Goal: Task Accomplishment & Management: Complete application form

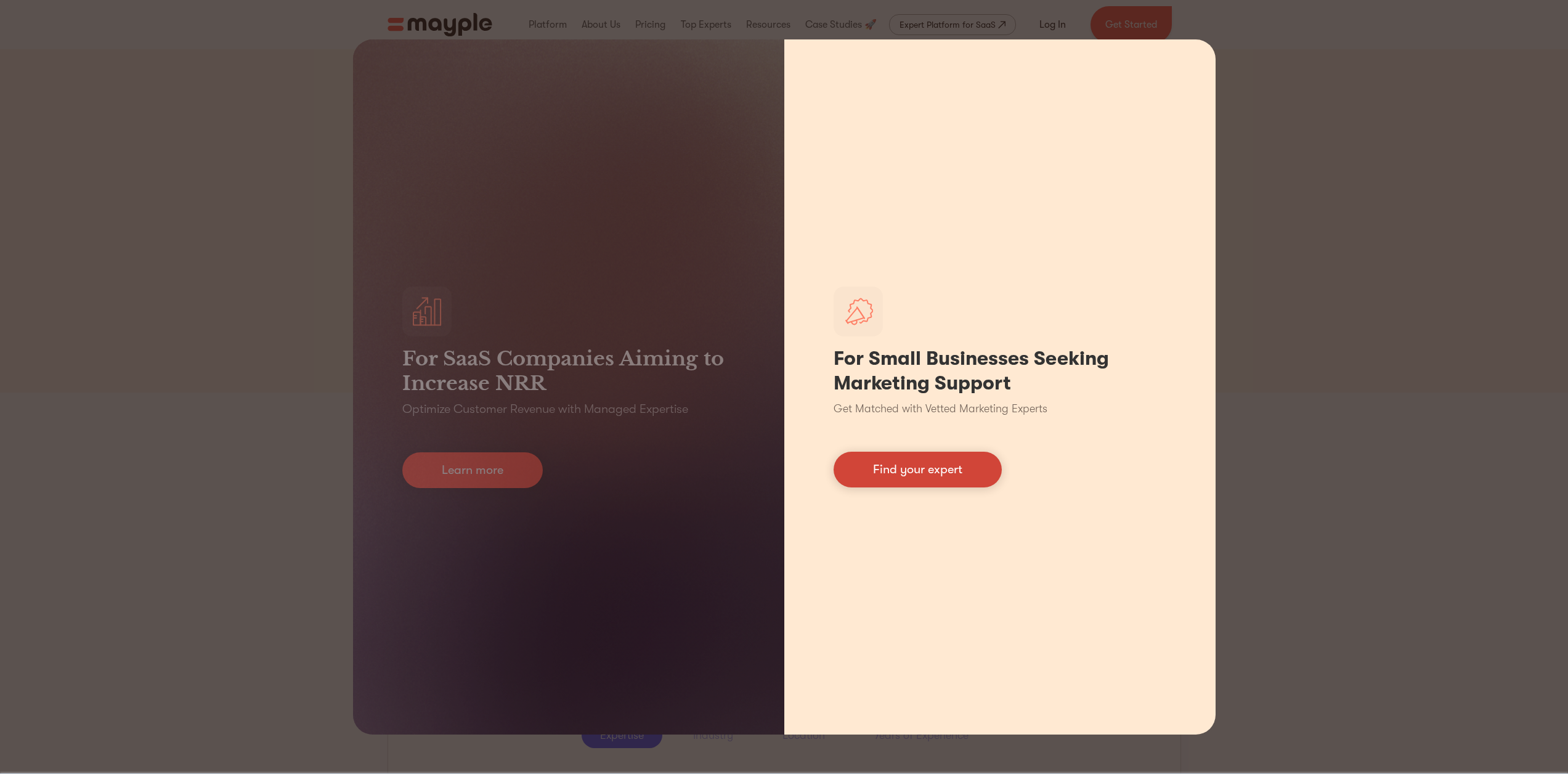
click at [945, 481] on link "Find your expert" at bounding box center [917, 469] width 168 height 35
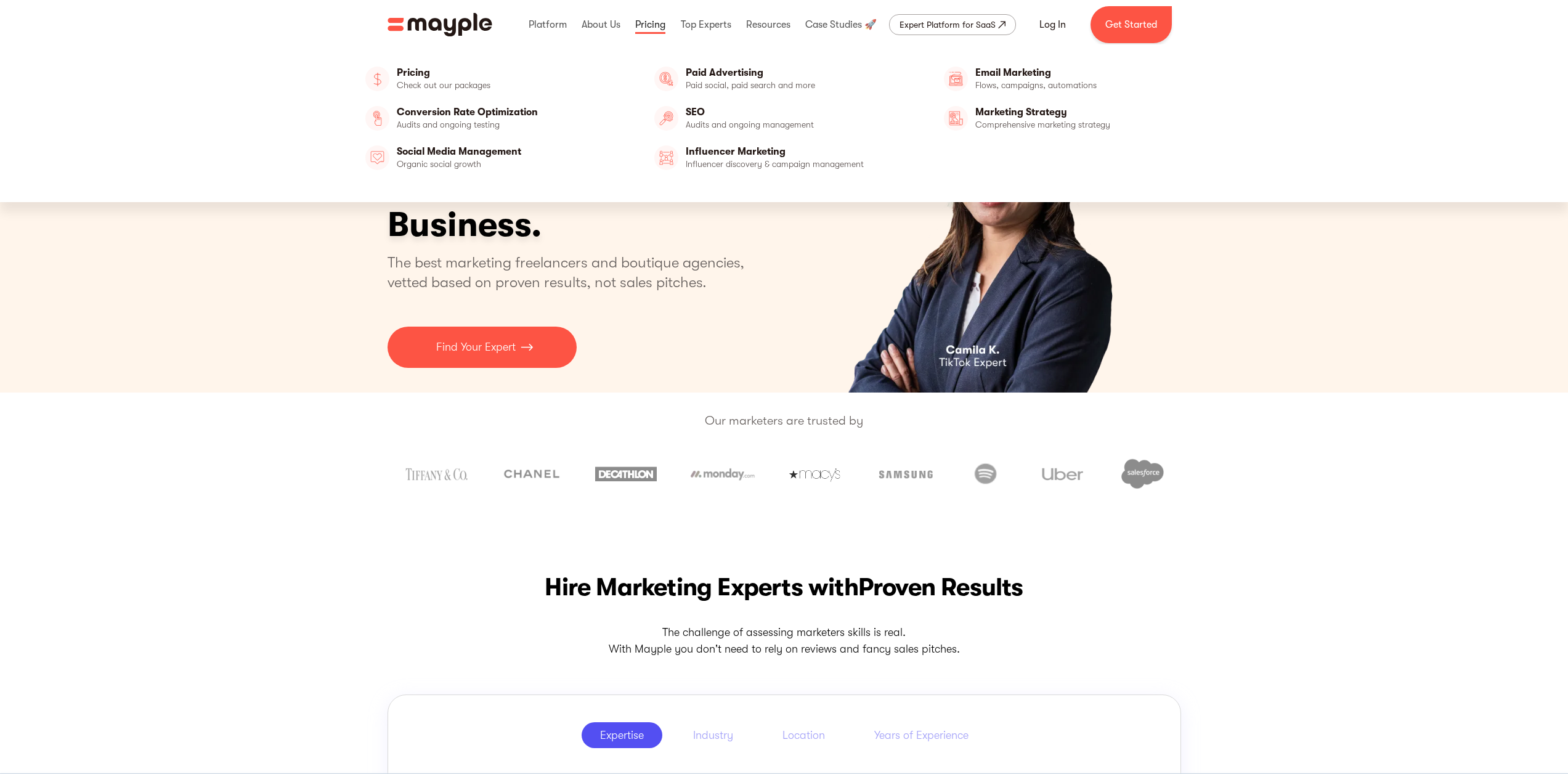
click at [655, 26] on link at bounding box center [651, 25] width 36 height 39
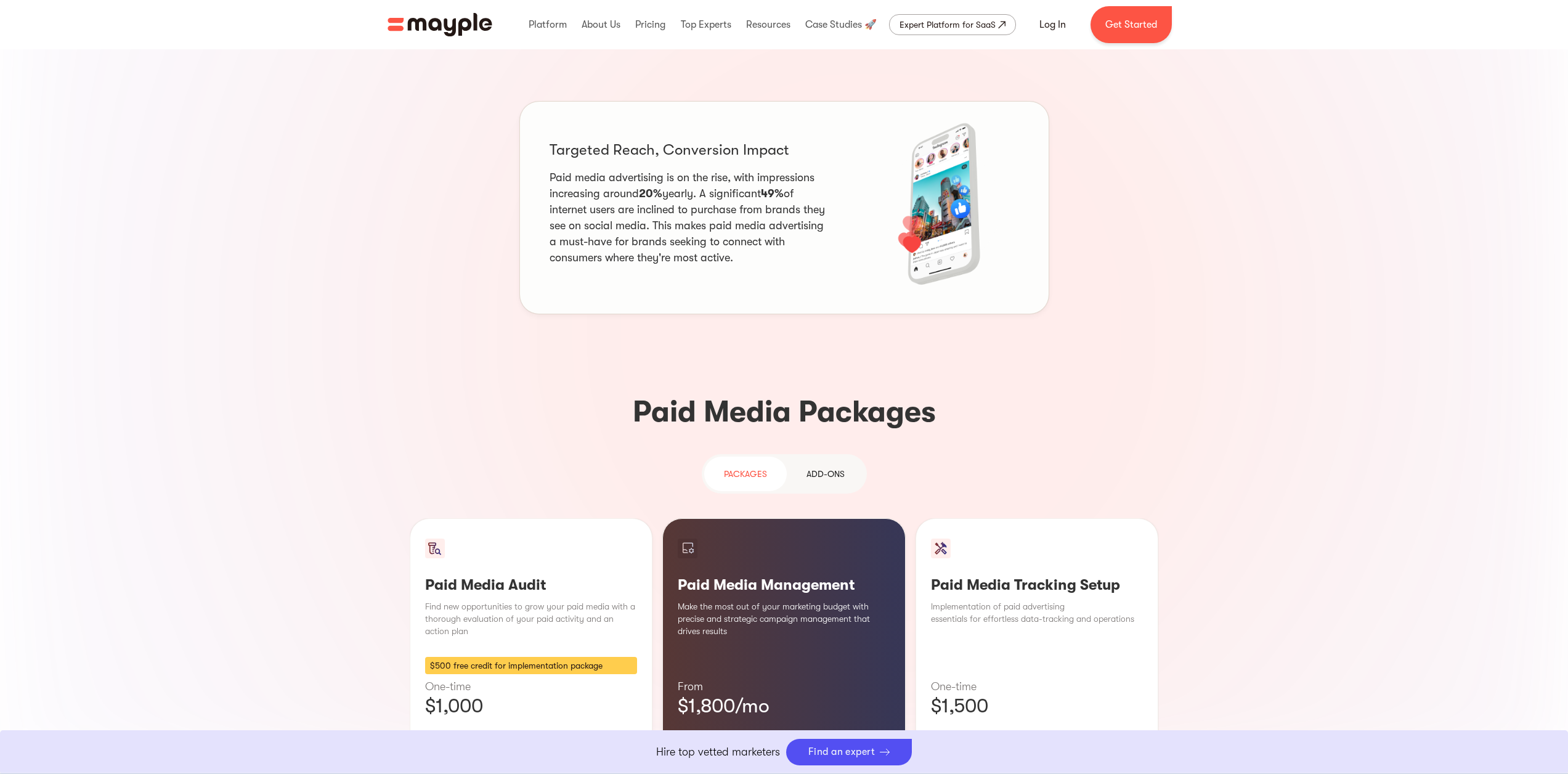
scroll to position [966, 0]
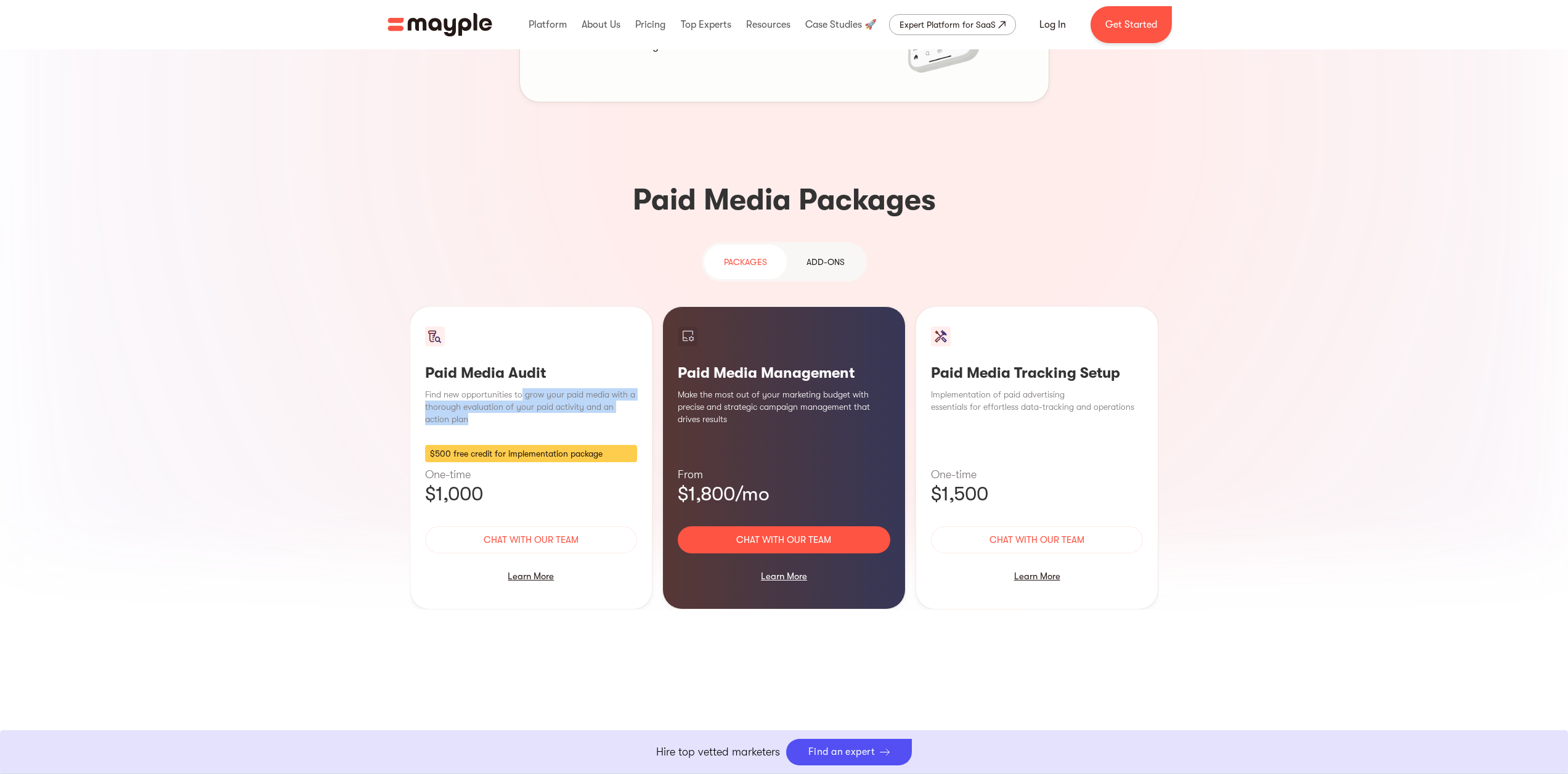
drag, startPoint x: 522, startPoint y: 302, endPoint x: 577, endPoint y: 323, distance: 58.9
click at [577, 388] on p "Find new opportunities to grow your paid media with a thorough evaluation of yo…" at bounding box center [531, 406] width 213 height 37
click at [789, 563] on div "Learn More" at bounding box center [784, 576] width 213 height 26
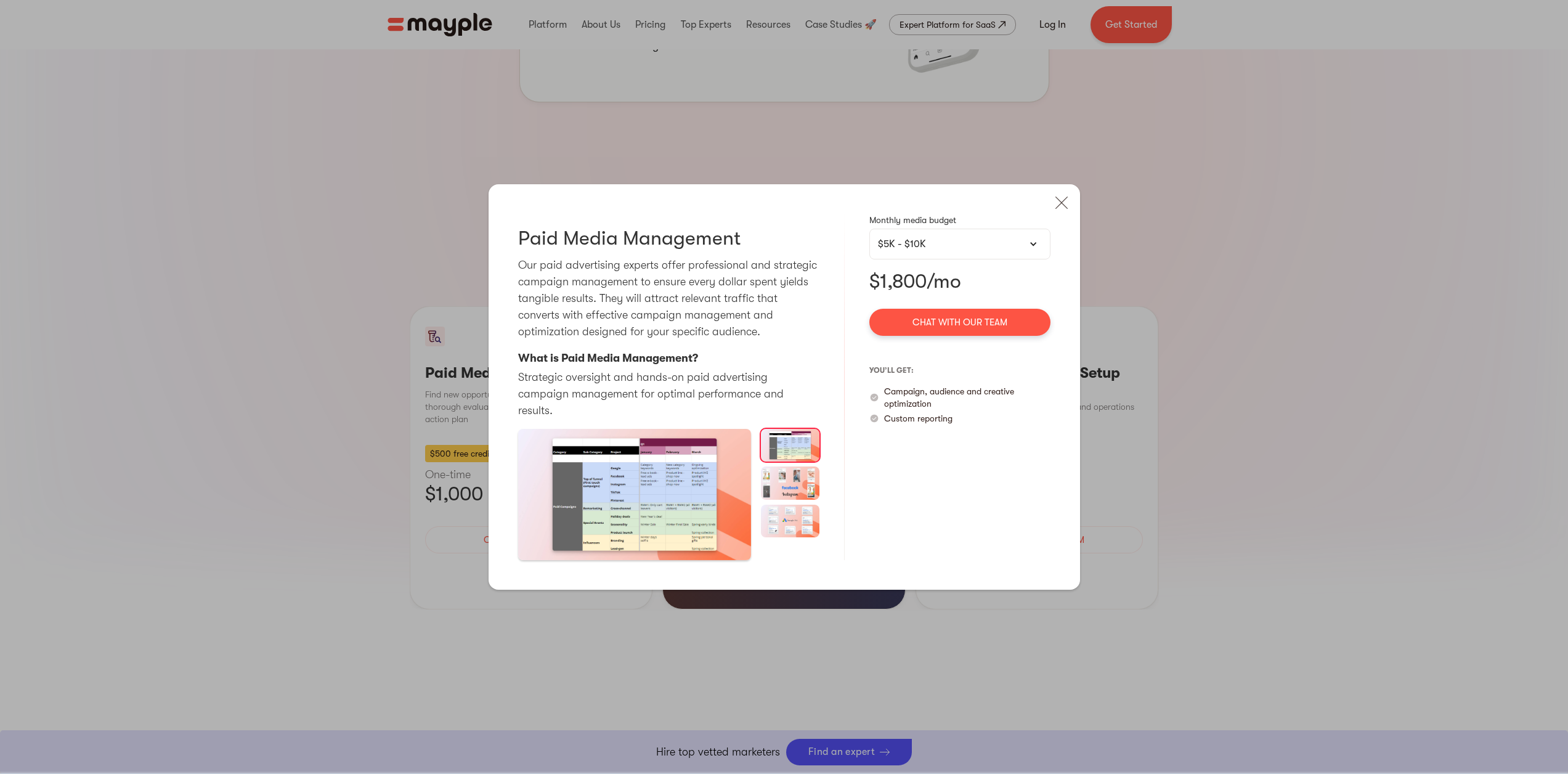
click at [967, 246] on div "$5K - $10K" at bounding box center [960, 244] width 164 height 15
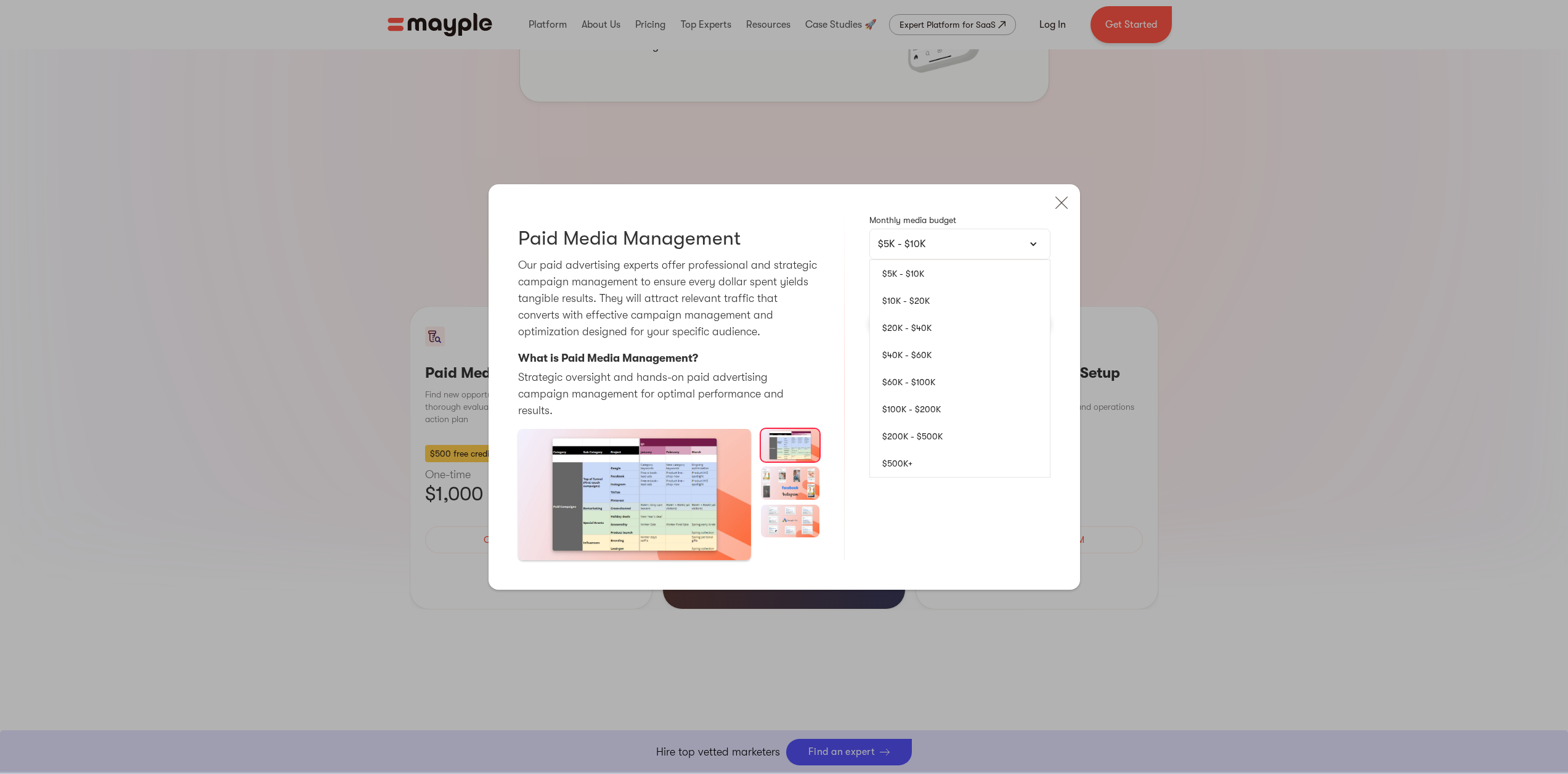
click at [977, 225] on p "Monthly media budget" at bounding box center [960, 220] width 181 height 12
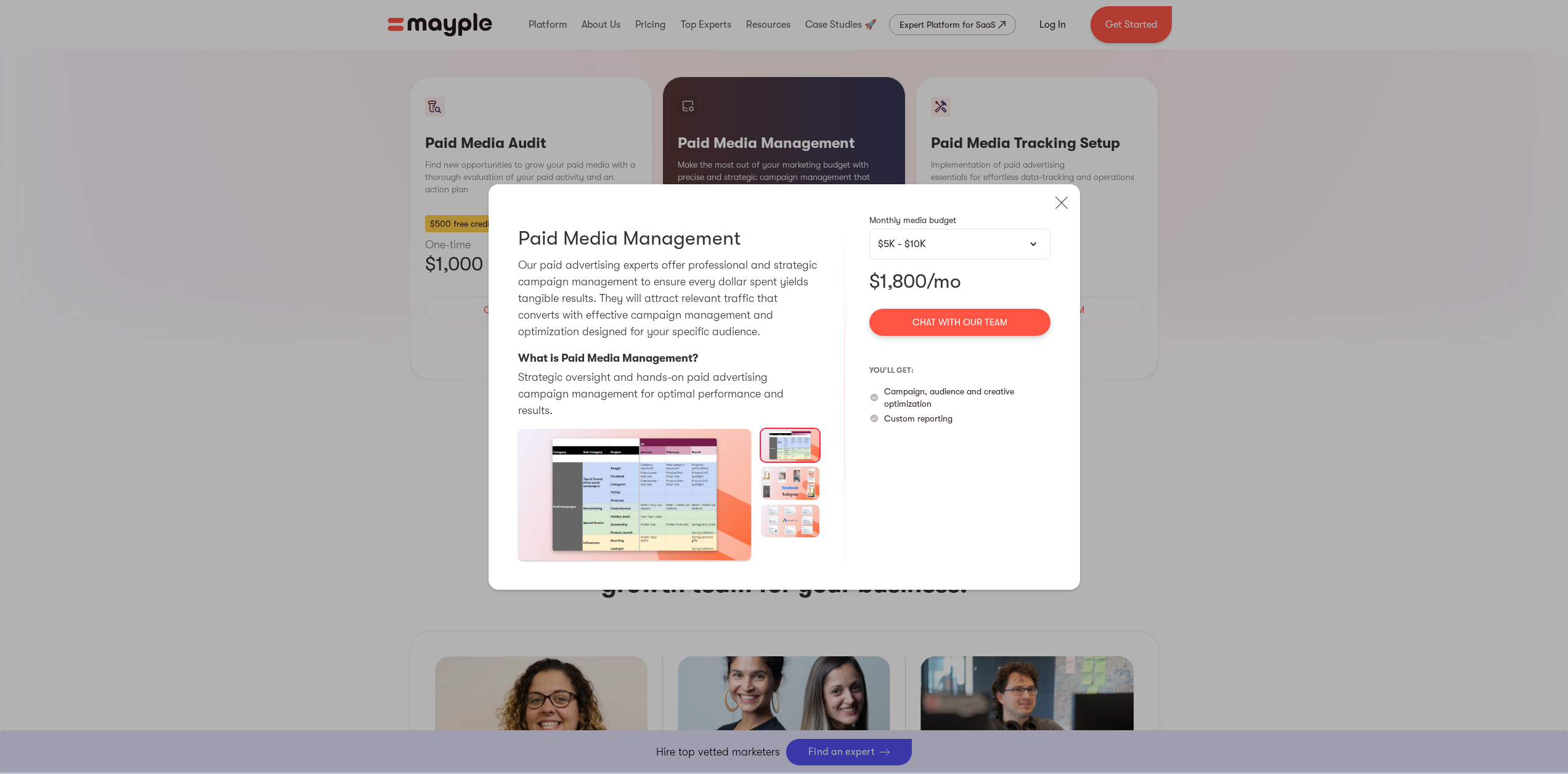
scroll to position [1372, 0]
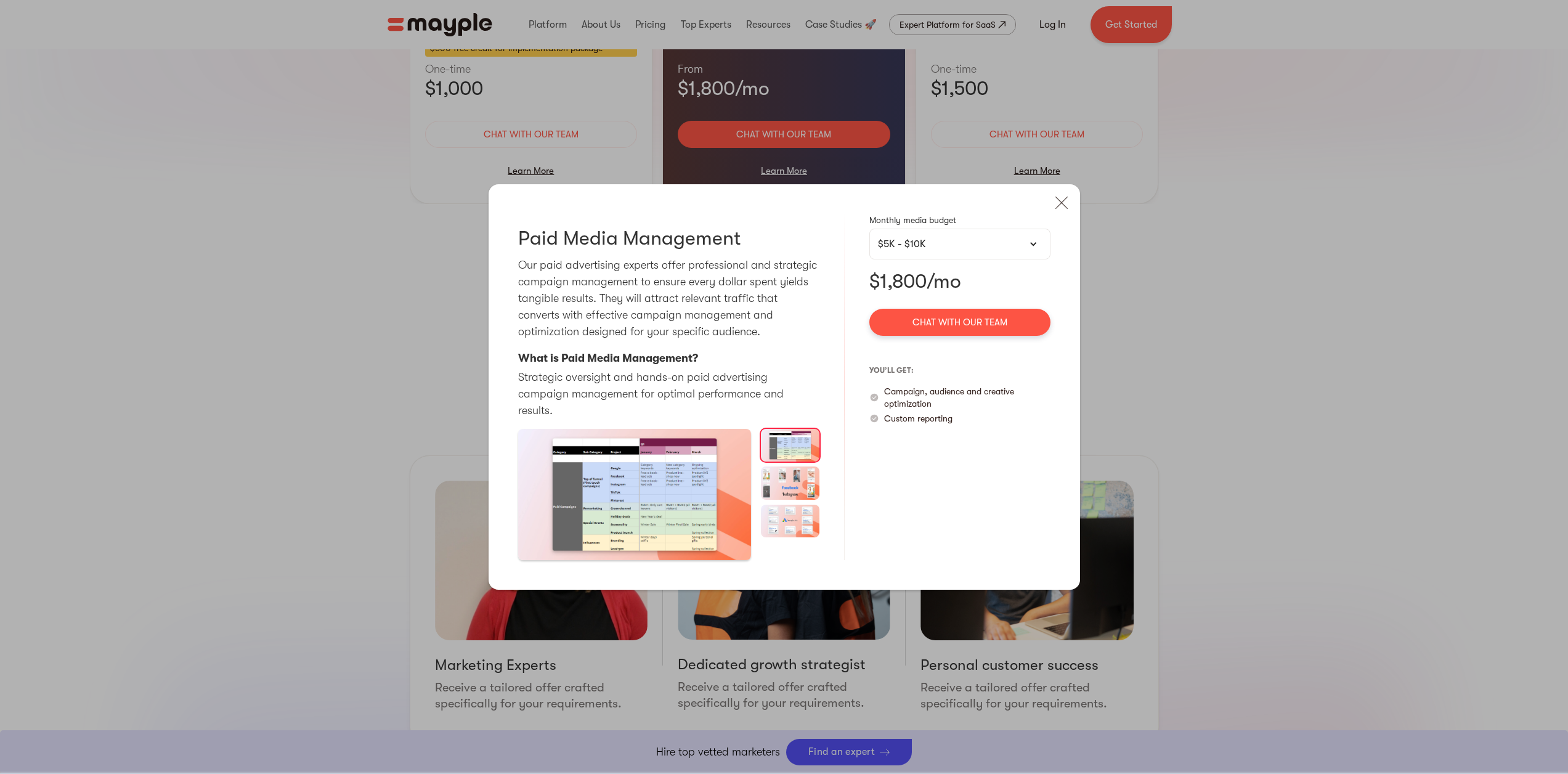
click at [994, 326] on link "Chat with our team" at bounding box center [960, 323] width 181 height 27
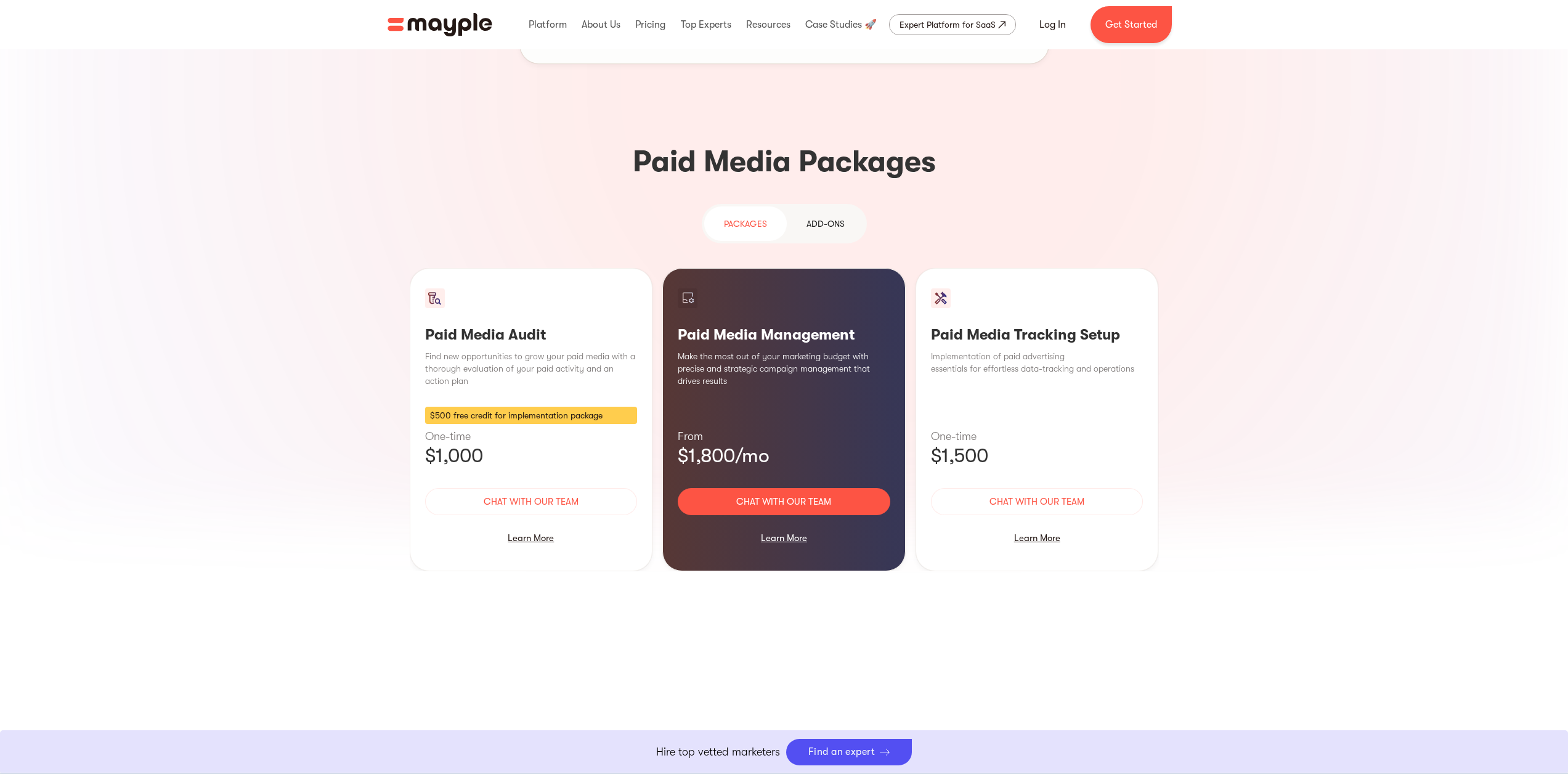
scroll to position [793, 0]
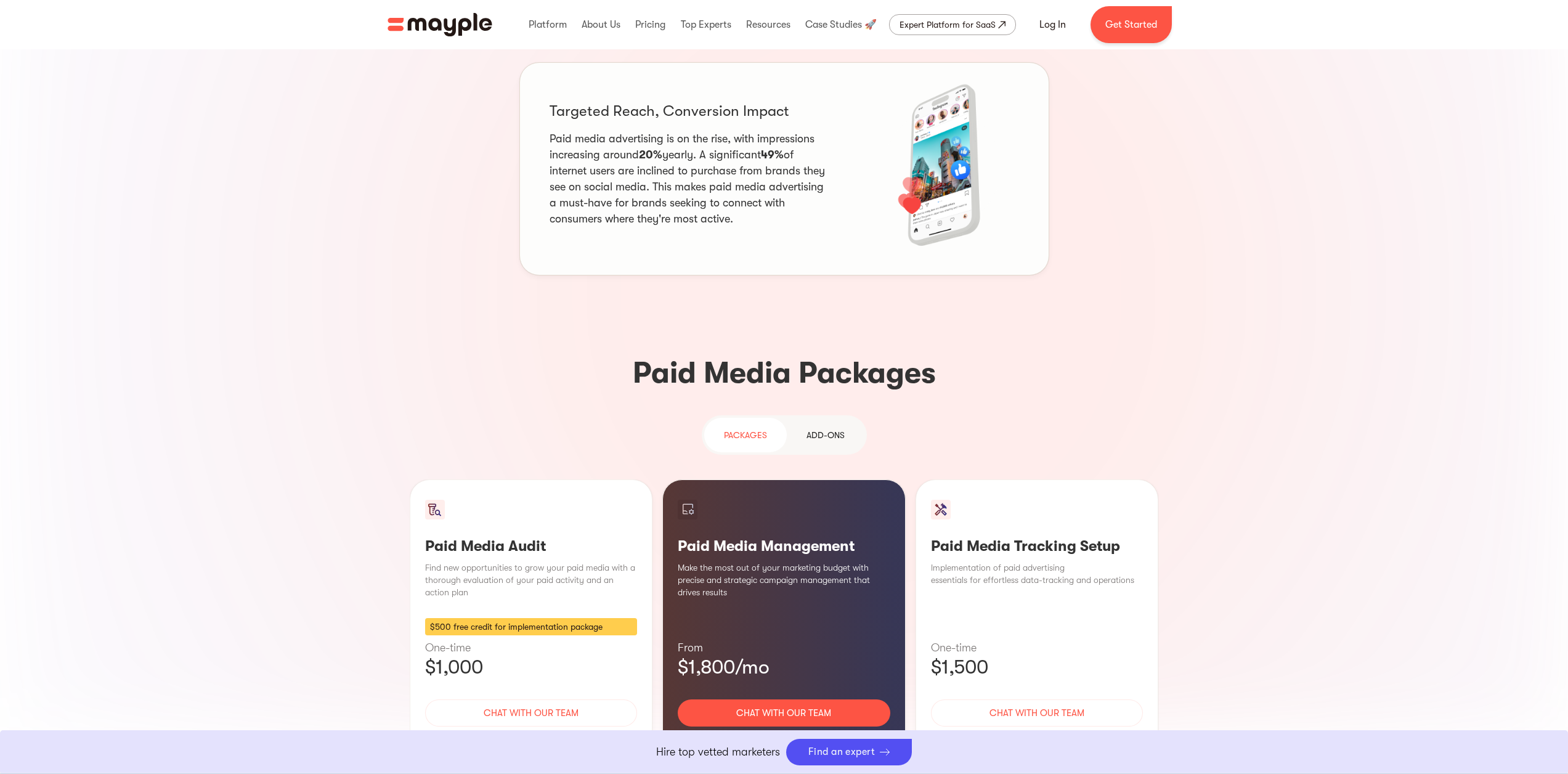
click at [802, 699] on link "Chat with our team" at bounding box center [784, 713] width 213 height 27
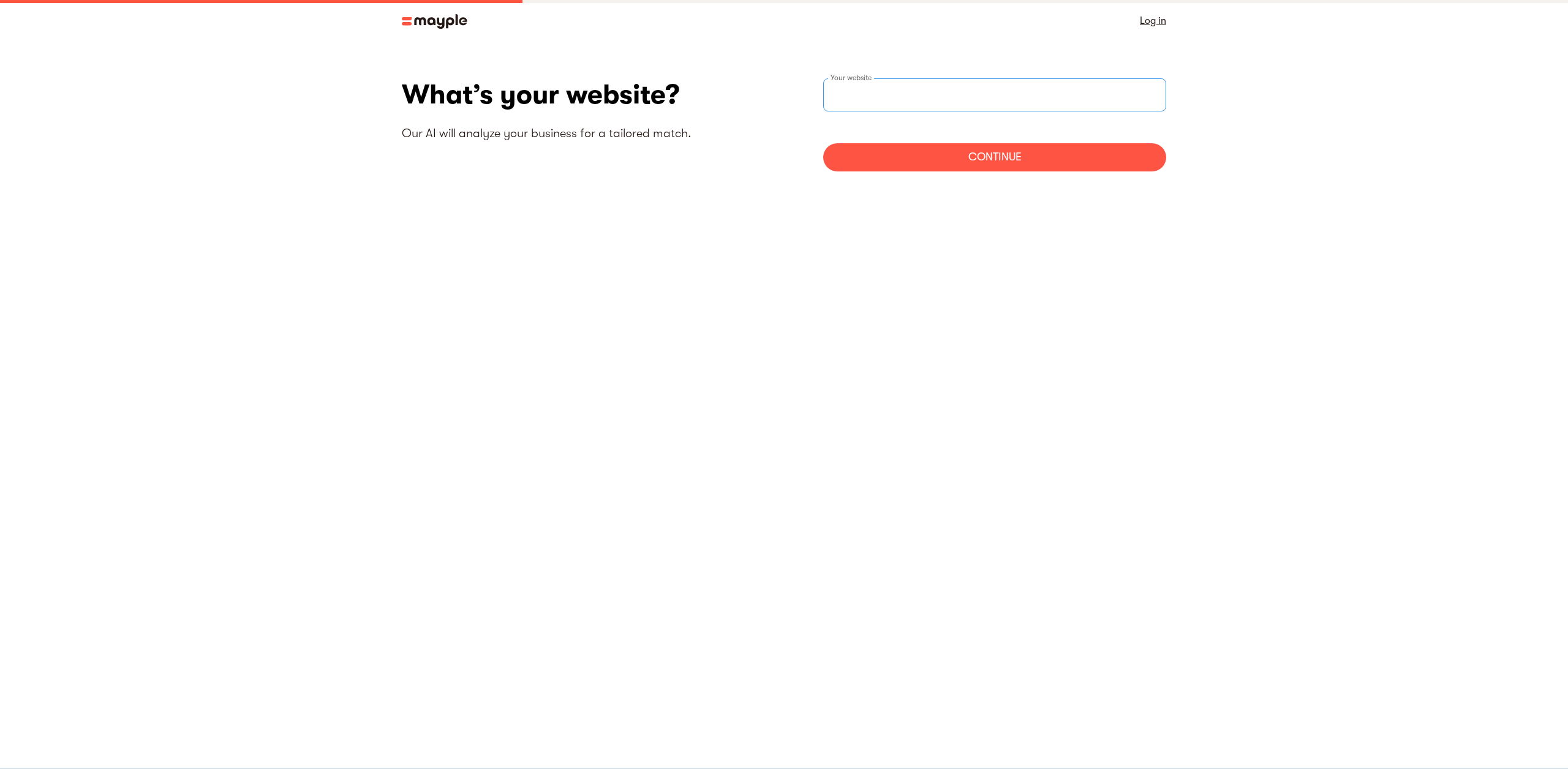
click at [888, 99] on input "websiteStep" at bounding box center [995, 95] width 343 height 33
type input "[URL][DOMAIN_NAME]"
click at [1017, 168] on div "Continue" at bounding box center [995, 157] width 343 height 28
